Goal: Task Accomplishment & Management: Use online tool/utility

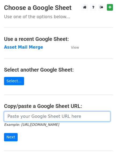
click at [23, 114] on input "url" at bounding box center [57, 117] width 106 height 10
paste input "https://docs.google.com/spreadsheets/d/11E0mTLcCozUA60jUEx8QPL2YRAWFFwhPeXUi5ct…"
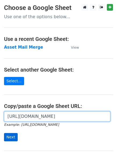
type input "https://docs.google.com/spreadsheets/d/11E0mTLcCozUA60jUEx8QPL2YRAWFFwhPeXUi5ct…"
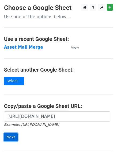
scroll to position [0, 0]
click at [12, 136] on input "Next" at bounding box center [11, 137] width 14 height 8
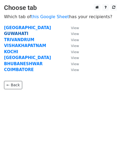
click at [17, 32] on strong "GUWAHATI" at bounding box center [16, 33] width 24 height 5
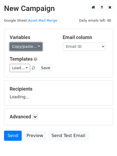
click at [22, 48] on link "Copy/paste..." at bounding box center [26, 47] width 33 height 8
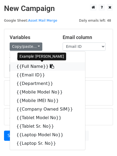
click at [28, 67] on link "{{Full Name}}" at bounding box center [47, 66] width 75 height 9
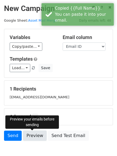
click at [32, 138] on link "Preview" at bounding box center [35, 136] width 24 height 10
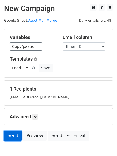
click at [10, 136] on link "Send" at bounding box center [13, 136] width 18 height 10
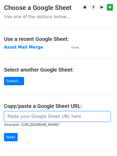
click at [35, 117] on input "url" at bounding box center [57, 117] width 106 height 10
paste input "https://docs.google.com/spreadsheets/d/11E0mTLcCozUA60jUEx8QPL2YRAWFFwhPeXUi5ct…"
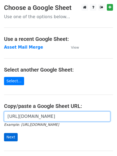
type input "https://docs.google.com/spreadsheets/d/11E0mTLcCozUA60jUEx8QPL2YRAWFFwhPeXUi5ct…"
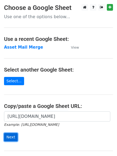
scroll to position [0, 0]
click at [9, 141] on input "Next" at bounding box center [11, 137] width 14 height 8
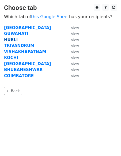
click at [9, 38] on strong "HUBLI" at bounding box center [11, 39] width 14 height 5
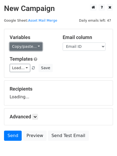
click at [17, 45] on link "Copy/paste..." at bounding box center [26, 47] width 33 height 8
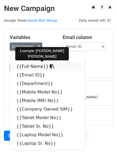
click at [25, 66] on link "{{Full Name}}" at bounding box center [47, 66] width 75 height 9
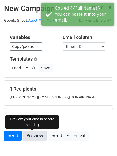
click at [35, 134] on link "Preview" at bounding box center [35, 136] width 24 height 10
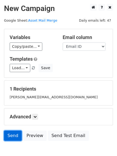
click at [14, 140] on link "Send" at bounding box center [13, 136] width 18 height 10
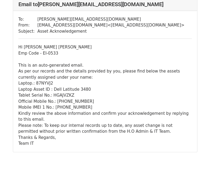
scroll to position [53, 0]
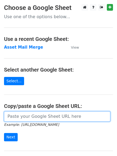
click at [36, 119] on input "url" at bounding box center [57, 117] width 106 height 10
paste input "https://docs.google.com/spreadsheets/d/11E0mTLcCozUA60jUEx8QPL2YRAWFFwhPeXUi5ct…"
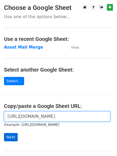
type input "https://docs.google.com/spreadsheets/d/11E0mTLcCozUA60jUEx8QPL2YRAWFFwhPeXUi5ct…"
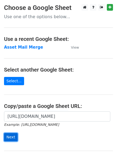
scroll to position [0, 0]
click at [10, 139] on input "Next" at bounding box center [11, 137] width 14 height 8
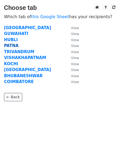
click at [12, 46] on strong "PATNA" at bounding box center [11, 45] width 14 height 5
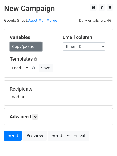
click at [26, 47] on link "Copy/paste..." at bounding box center [26, 47] width 33 height 8
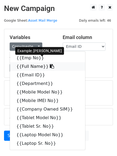
click at [28, 67] on link "{{Full Name}}" at bounding box center [47, 66] width 75 height 9
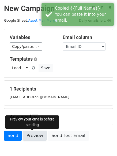
click at [37, 135] on link "Preview" at bounding box center [35, 136] width 24 height 10
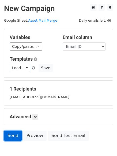
click at [11, 136] on link "Send" at bounding box center [13, 136] width 18 height 10
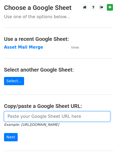
click at [37, 119] on input "url" at bounding box center [57, 117] width 106 height 10
paste input "https://docs.google.com/spreadsheets/d/11E0mTLcCozUA60jUEx8QPL2YRAWFFwhPeXUi5ct…"
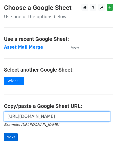
type input "https://docs.google.com/spreadsheets/d/11E0mTLcCozUA60jUEx8QPL2YRAWFFwhPeXUi5ct…"
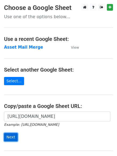
scroll to position [0, 0]
click at [9, 137] on input "Next" at bounding box center [11, 137] width 14 height 8
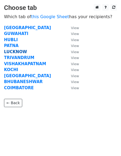
click at [14, 52] on strong "LUCKNOW" at bounding box center [15, 51] width 23 height 5
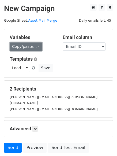
click at [18, 49] on link "Copy/paste..." at bounding box center [26, 47] width 33 height 8
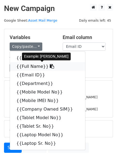
click at [27, 67] on link "{{Full Name}}" at bounding box center [47, 66] width 75 height 9
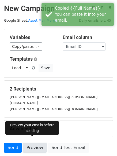
click at [33, 146] on link "Preview" at bounding box center [35, 148] width 24 height 10
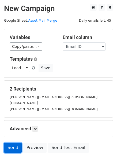
click at [12, 143] on link "Send" at bounding box center [13, 148] width 18 height 10
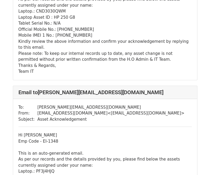
scroll to position [92, 0]
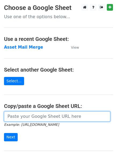
click at [21, 116] on input "url" at bounding box center [57, 117] width 106 height 10
paste input "https://docs.google.com/spreadsheets/d/11E0mTLcCozUA60jUEx8QPL2YRAWFFwhPeXUi5ct…"
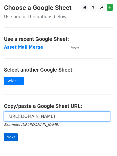
type input "https://docs.google.com/spreadsheets/d/11E0mTLcCozUA60jUEx8QPL2YRAWFFwhPeXUi5ct…"
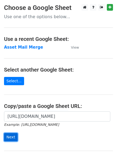
scroll to position [0, 0]
click at [13, 139] on input "Next" at bounding box center [11, 137] width 14 height 8
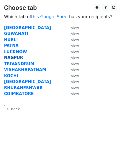
click at [16, 58] on strong "NAGPUR" at bounding box center [13, 57] width 19 height 5
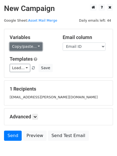
click at [17, 47] on link "Copy/paste..." at bounding box center [26, 47] width 33 height 8
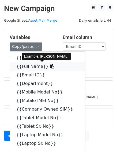
click at [24, 66] on link "{{Full Name}}" at bounding box center [47, 66] width 75 height 9
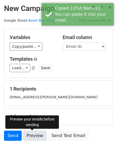
click at [36, 134] on link "Preview" at bounding box center [35, 136] width 24 height 10
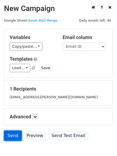
click at [13, 136] on link "Send" at bounding box center [13, 136] width 18 height 10
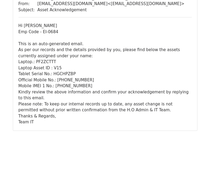
scroll to position [66, 0]
